Goal: Find specific page/section: Find specific page/section

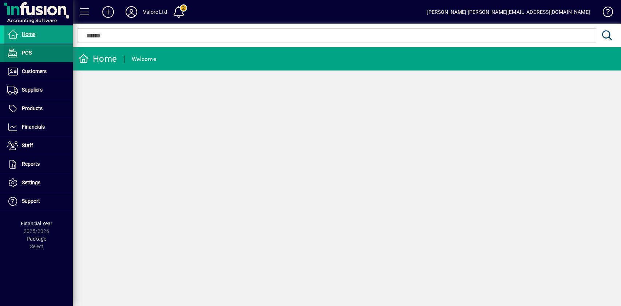
drag, startPoint x: 0, startPoint y: 0, endPoint x: 62, endPoint y: 58, distance: 85.0
click at [37, 68] on span "Customers" at bounding box center [34, 71] width 25 height 6
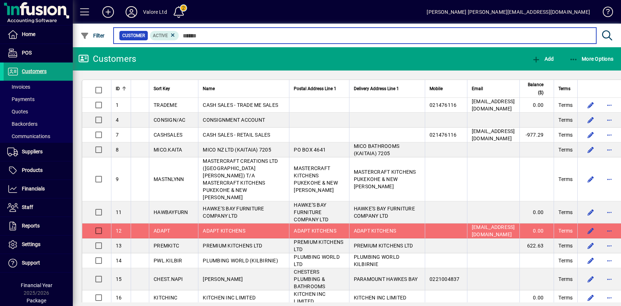
click at [212, 32] on input "text" at bounding box center [384, 36] width 411 height 10
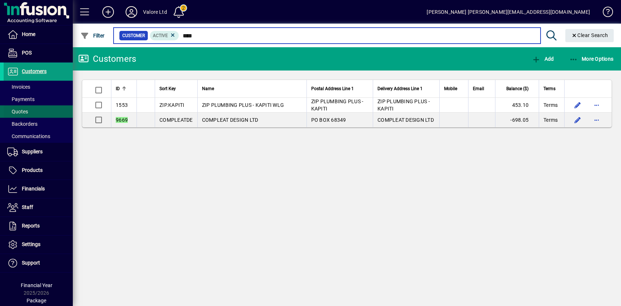
type input "****"
